Goal: Task Accomplishment & Management: Use online tool/utility

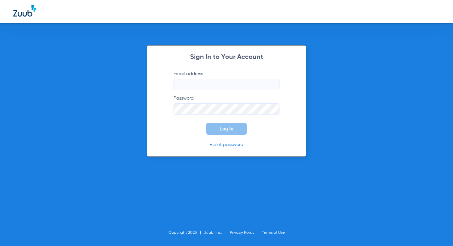
type input "management@shabanidental.com"
click at [227, 130] on span "Log In" at bounding box center [227, 128] width 14 height 5
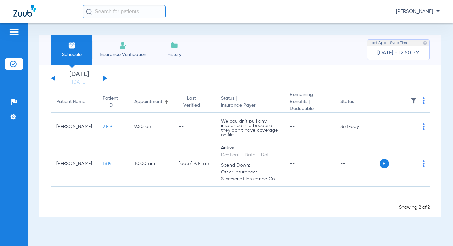
click at [105, 78] on button at bounding box center [105, 78] width 4 height 5
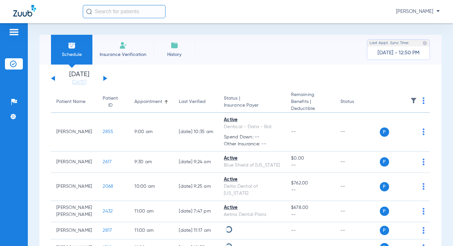
click at [417, 99] on th at bounding box center [405, 102] width 50 height 22
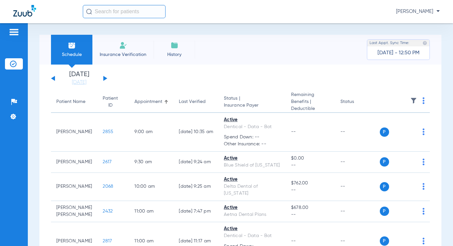
click at [423, 101] on img at bounding box center [424, 100] width 2 height 7
click at [397, 127] on span "Verify All" at bounding box center [394, 127] width 40 height 5
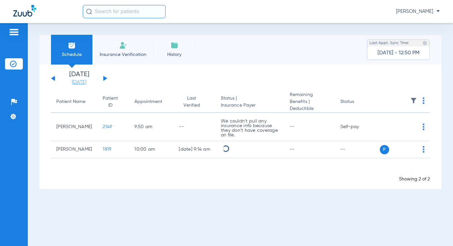
click at [87, 81] on link "[DATE]" at bounding box center [79, 82] width 40 height 7
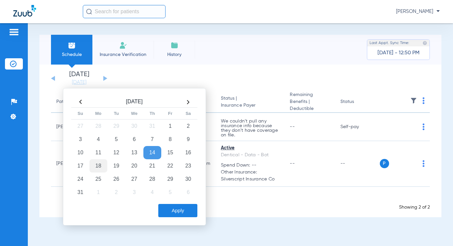
click at [98, 168] on td "18" at bounding box center [98, 165] width 18 height 13
drag, startPoint x: 187, startPoint y: 209, endPoint x: 189, endPoint y: 206, distance: 3.5
click at [187, 209] on button "Apply" at bounding box center [177, 210] width 39 height 13
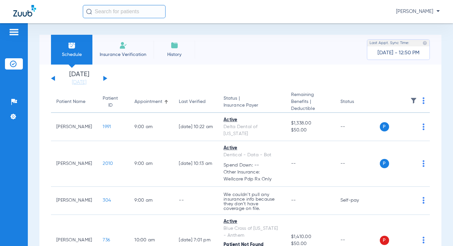
click at [423, 100] on img at bounding box center [424, 100] width 2 height 7
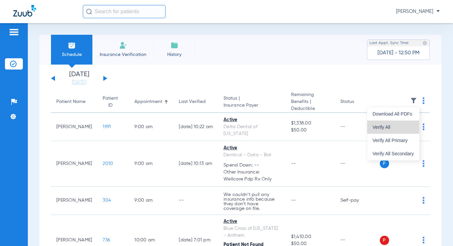
click at [415, 125] on button "Verify All" at bounding box center [393, 127] width 52 height 13
